Goal: Task Accomplishment & Management: Complete application form

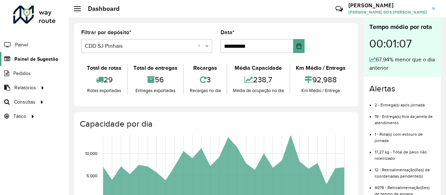
click at [24, 59] on span "Painel de Sugestão" at bounding box center [36, 59] width 44 height 7
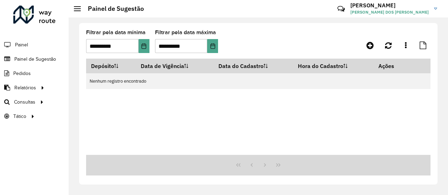
click at [78, 6] on span at bounding box center [77, 6] width 7 height 1
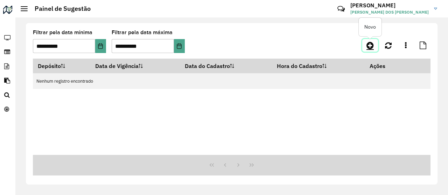
click at [369, 48] on icon at bounding box center [369, 45] width 7 height 8
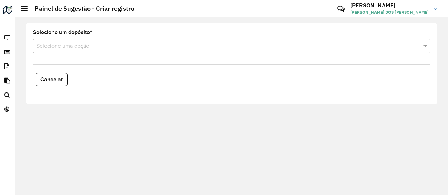
click at [273, 55] on formly-field "Selecione um depósito * Selecione uma opção" at bounding box center [232, 44] width 406 height 29
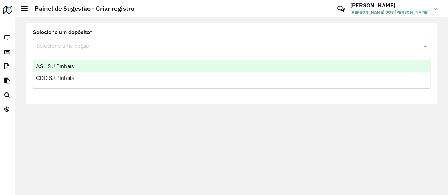
click at [278, 50] on input "text" at bounding box center [224, 46] width 376 height 8
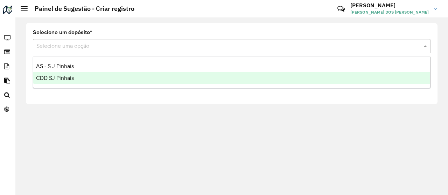
click at [119, 84] on div "CDD SJ Pinhais" at bounding box center [231, 78] width 397 height 12
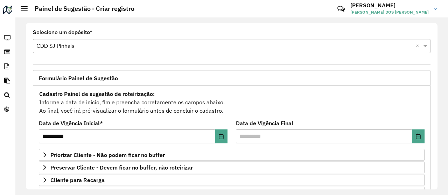
drag, startPoint x: 438, startPoint y: 52, endPoint x: 436, endPoint y: 61, distance: 8.2
click at [436, 61] on div "**********" at bounding box center [231, 106] width 432 height 178
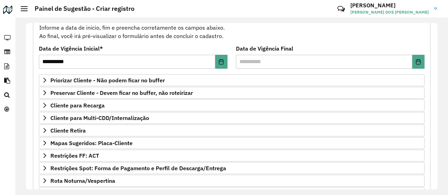
scroll to position [83, 0]
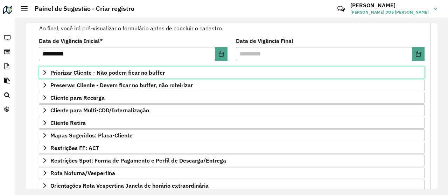
click at [78, 74] on span "Priorizar Cliente - Não podem ficar no buffer" at bounding box center [107, 73] width 114 height 6
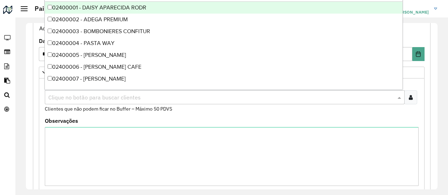
click at [80, 100] on input "text" at bounding box center [221, 98] width 349 height 8
type input "*"
click at [93, 116] on formly-field "Clientes Clique no botão para buscar clientes Clientes que não podem ficar no B…" at bounding box center [232, 100] width 382 height 37
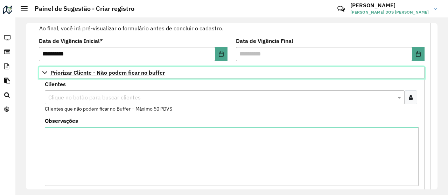
click at [43, 67] on link "Priorizar Cliente - Não podem ficar no buffer" at bounding box center [231, 73] width 385 height 12
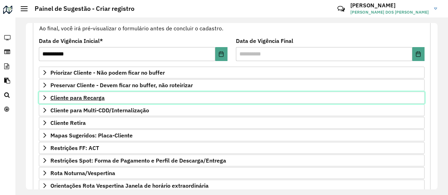
click at [77, 96] on span "Cliente para Recarga" at bounding box center [77, 98] width 54 height 6
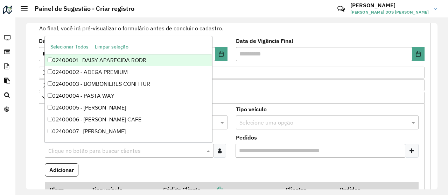
click at [88, 148] on input "text" at bounding box center [126, 151] width 158 height 8
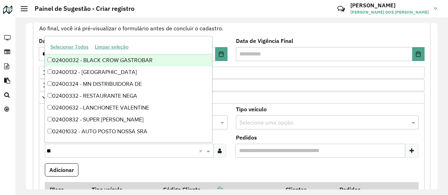
type input "***"
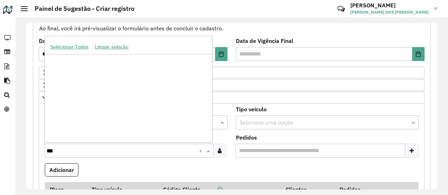
scroll to position [2306, 0]
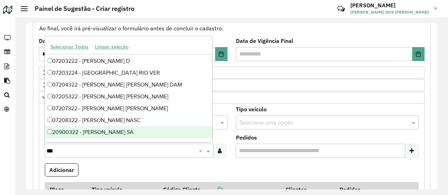
click at [131, 137] on div "20900322 - [PERSON_NAME] SA" at bounding box center [128, 133] width 167 height 12
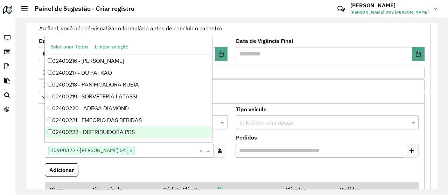
click at [140, 168] on formly-field "Adicionar" at bounding box center [232, 173] width 382 height 19
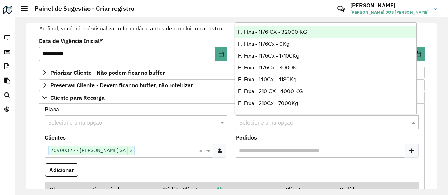
click at [247, 121] on input "text" at bounding box center [320, 123] width 162 height 8
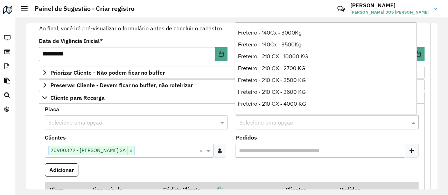
scroll to position [534, 0]
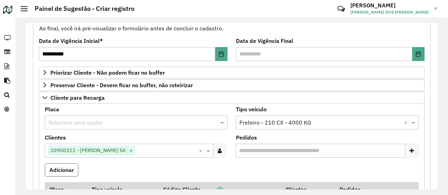
click at [67, 169] on button "Adicionar" at bounding box center [62, 170] width 34 height 13
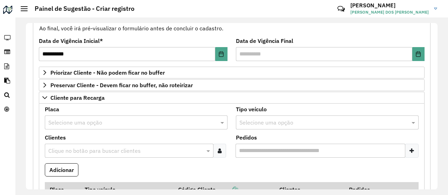
drag, startPoint x: 435, startPoint y: 59, endPoint x: 435, endPoint y: 79, distance: 19.9
click at [435, 79] on div "**********" at bounding box center [231, 106] width 411 height 167
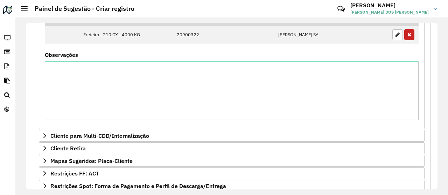
scroll to position [346, 0]
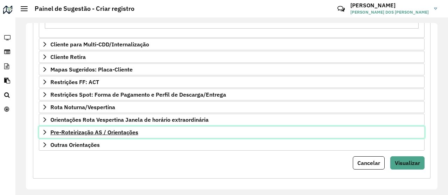
click at [83, 130] on span "Pre-Roteirização AS / Orientações" at bounding box center [94, 133] width 88 height 6
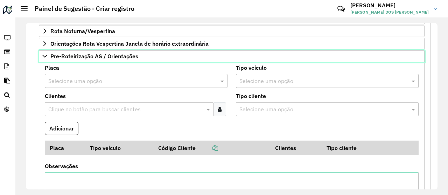
scroll to position [431, 0]
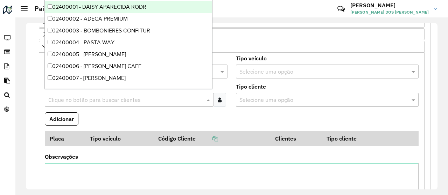
click at [75, 96] on input "text" at bounding box center [126, 100] width 158 height 8
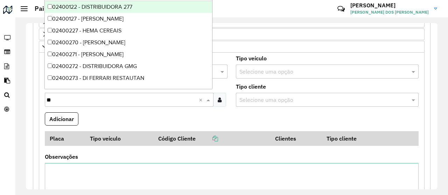
type input "***"
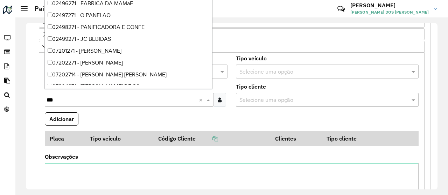
scroll to position [2223, 0]
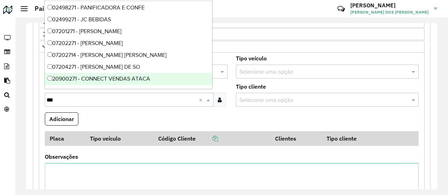
click at [170, 80] on div "20900271 - CONNECT VENDAS ATACA" at bounding box center [128, 79] width 167 height 12
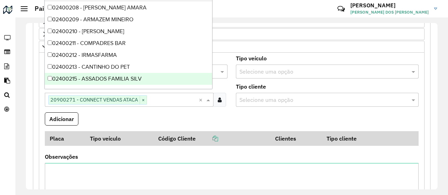
click at [125, 113] on formly-field "Adicionar" at bounding box center [232, 122] width 382 height 19
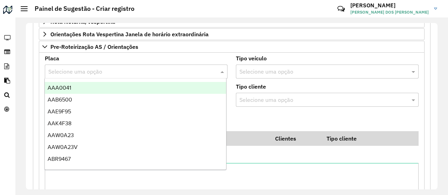
click at [111, 68] on input "text" at bounding box center [129, 72] width 162 height 8
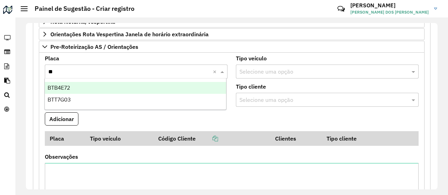
type input "***"
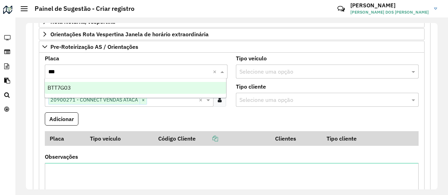
click at [99, 89] on div "BTT7G03" at bounding box center [135, 88] width 181 height 12
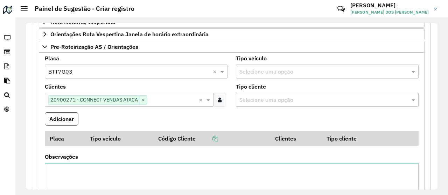
click at [65, 120] on button "Adicionar" at bounding box center [62, 119] width 34 height 13
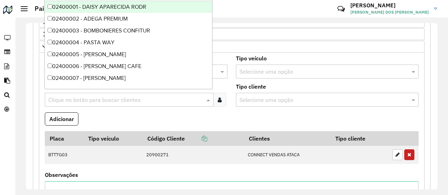
click at [87, 97] on input "text" at bounding box center [126, 100] width 158 height 8
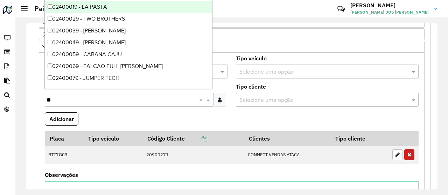
type input "***"
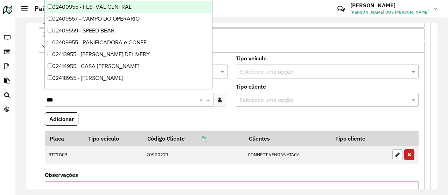
click at [135, 7] on div "02400955 - FESTVAL CENTRAL" at bounding box center [128, 7] width 167 height 12
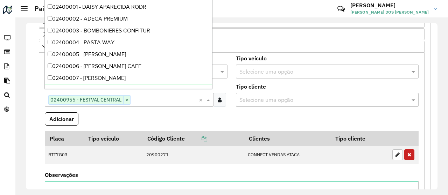
click at [115, 113] on formly-field "Adicionar" at bounding box center [232, 122] width 382 height 19
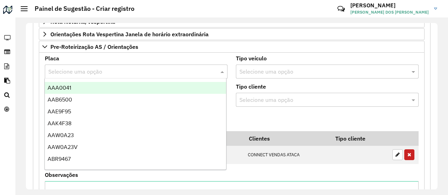
click at [101, 71] on input "text" at bounding box center [129, 72] width 162 height 8
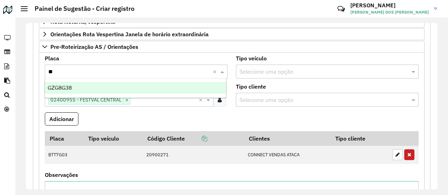
type input "***"
click at [64, 85] on span "GZG8G38" at bounding box center [60, 88] width 24 height 6
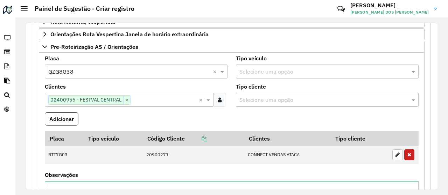
click at [59, 113] on button "Adicionar" at bounding box center [62, 119] width 34 height 13
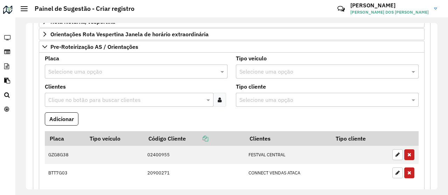
click at [107, 96] on input "text" at bounding box center [126, 100] width 158 height 8
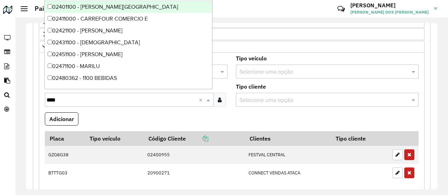
type input "*****"
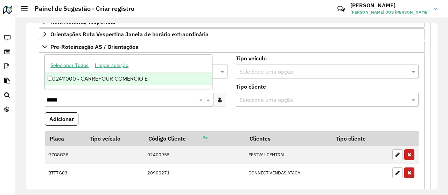
click at [125, 81] on div "02411000 - CARREFOUR COMERCIO E" at bounding box center [128, 79] width 167 height 12
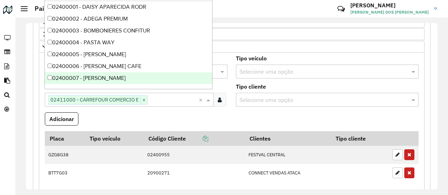
click at [92, 114] on formly-field "Adicionar" at bounding box center [232, 122] width 382 height 19
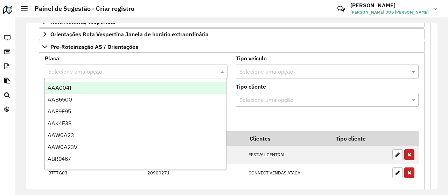
click at [83, 68] on input "text" at bounding box center [129, 72] width 162 height 8
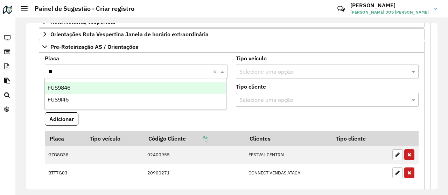
type input "***"
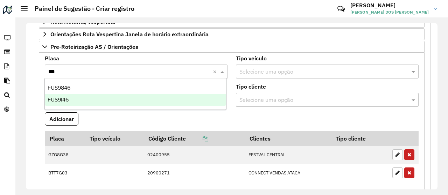
click at [67, 100] on span "FUS9I46" at bounding box center [58, 100] width 21 height 6
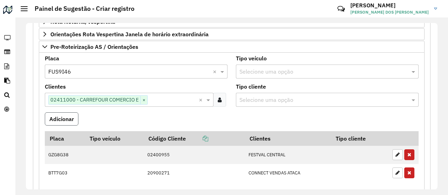
click at [67, 120] on button "Adicionar" at bounding box center [62, 119] width 34 height 13
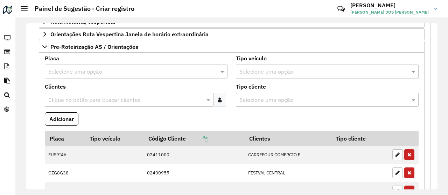
click at [144, 120] on formly-field "Adicionar" at bounding box center [232, 122] width 382 height 19
drag, startPoint x: 438, startPoint y: 124, endPoint x: 418, endPoint y: 96, distance: 34.4
click at [418, 96] on div "**********" at bounding box center [231, 106] width 432 height 178
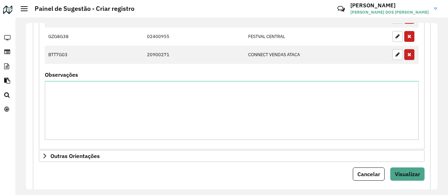
scroll to position [577, 0]
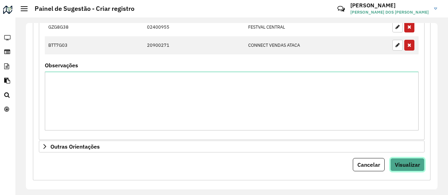
click at [400, 162] on span "Visualizar" at bounding box center [406, 165] width 25 height 7
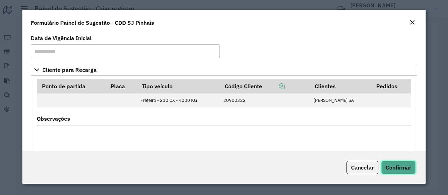
click at [399, 163] on button "Confirmar" at bounding box center [398, 167] width 35 height 13
